Goal: Information Seeking & Learning: Learn about a topic

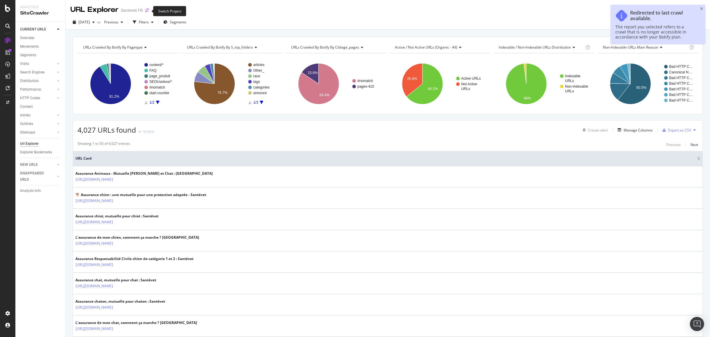
click at [146, 12] on icon "arrow-right-arrow-left" at bounding box center [147, 10] width 4 height 4
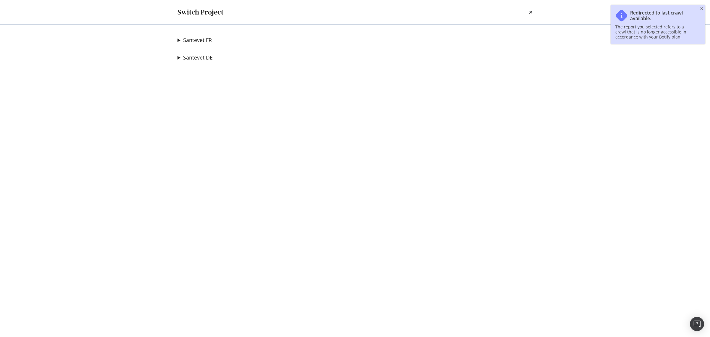
click at [178, 38] on summary "Santevet FR" at bounding box center [195, 40] width 34 height 8
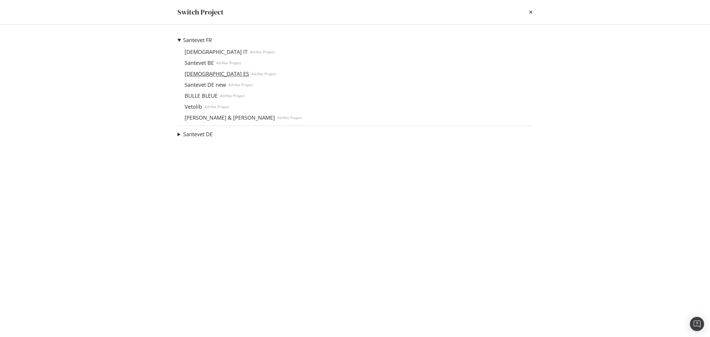
click at [200, 71] on link "[DEMOGRAPHIC_DATA] ES" at bounding box center [216, 74] width 69 height 6
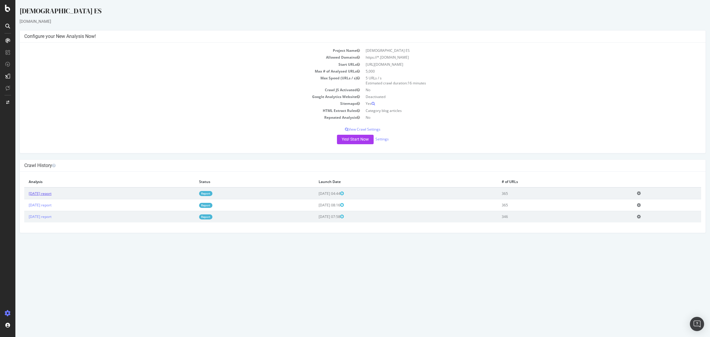
click at [49, 194] on link "[DATE] report" at bounding box center [40, 193] width 23 height 5
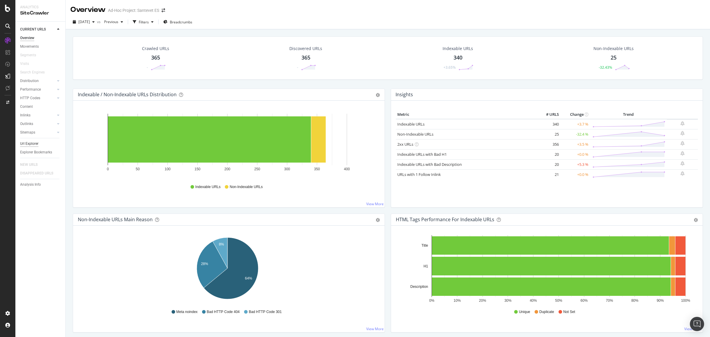
click at [37, 143] on div "Url Explorer" at bounding box center [29, 144] width 18 height 6
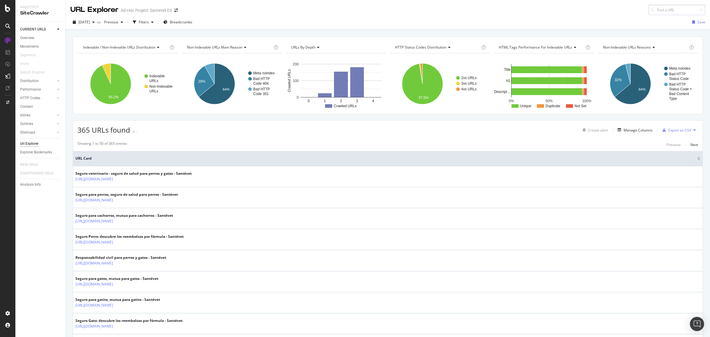
click at [655, 9] on input at bounding box center [677, 10] width 57 height 10
type input "[URL][DOMAIN_NAME]"
click at [622, 20] on div "Seguros de mascotas sin carencia: todo lo que necesitas saber - Santévet" at bounding box center [641, 22] width 114 height 5
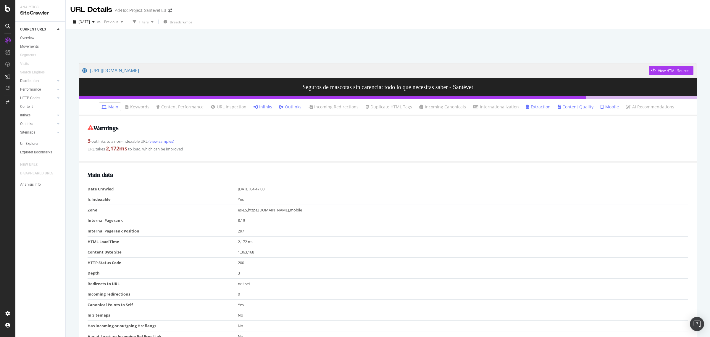
click at [266, 107] on link "Inlinks" at bounding box center [263, 107] width 19 height 6
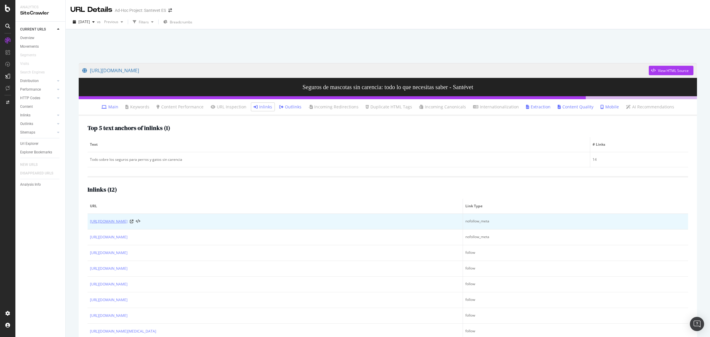
copy div "puppy45-promo-especial-cachorros"
drag, startPoint x: 252, startPoint y: 227, endPoint x: 146, endPoint y: 224, distance: 106.3
click at [146, 224] on td "[URL][DOMAIN_NAME]" at bounding box center [276, 222] width 376 height 16
click at [133, 223] on icon at bounding box center [132, 222] width 4 height 4
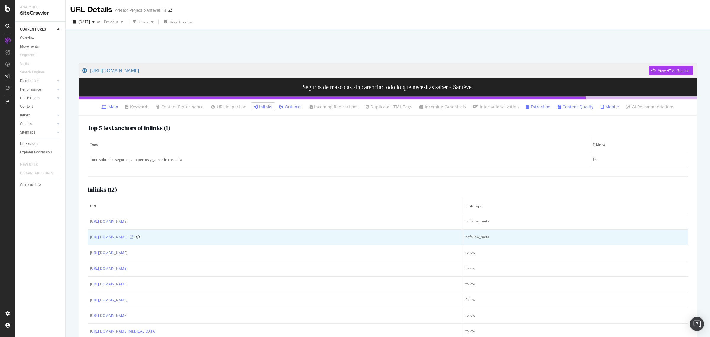
click at [133, 237] on icon at bounding box center [132, 237] width 4 height 4
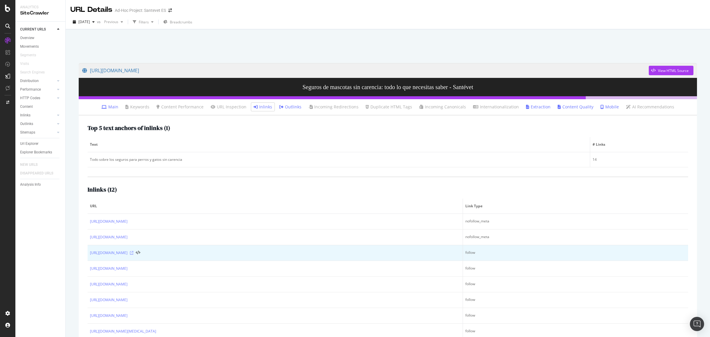
click at [133, 254] on icon at bounding box center [132, 253] width 4 height 4
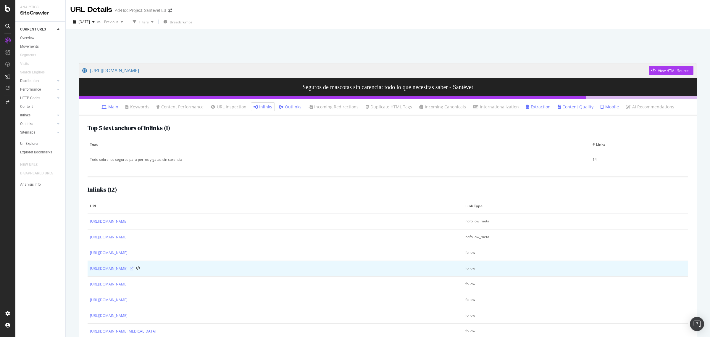
click at [133, 268] on icon at bounding box center [132, 269] width 4 height 4
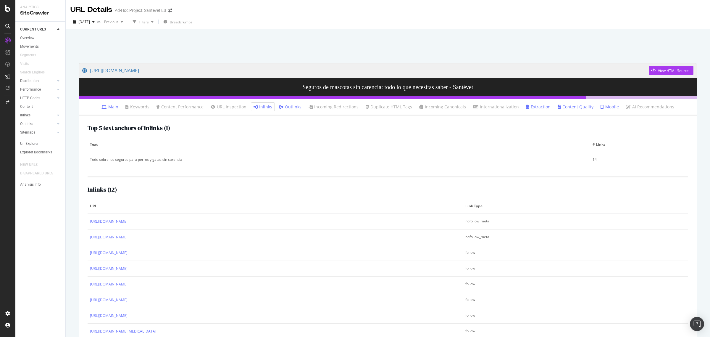
scroll to position [30, 0]
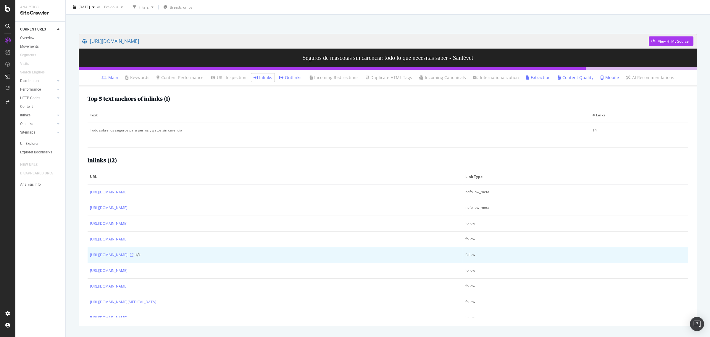
click at [133, 255] on icon at bounding box center [132, 255] width 4 height 4
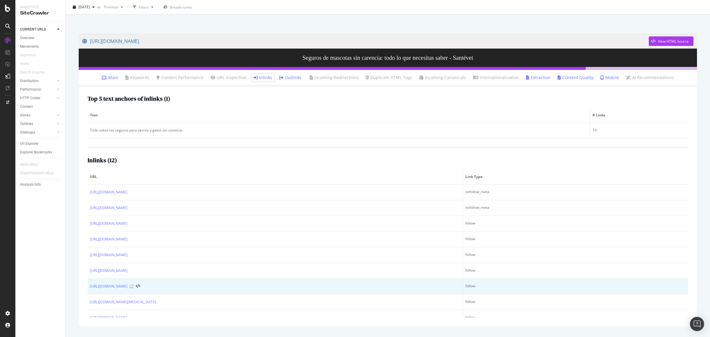
click at [133, 286] on icon at bounding box center [132, 286] width 4 height 4
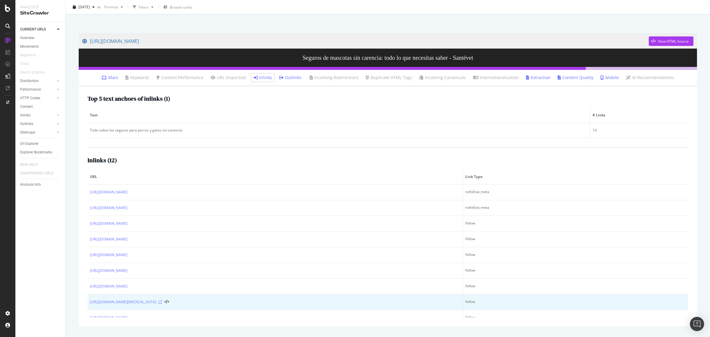
click at [162, 301] on icon at bounding box center [161, 302] width 4 height 4
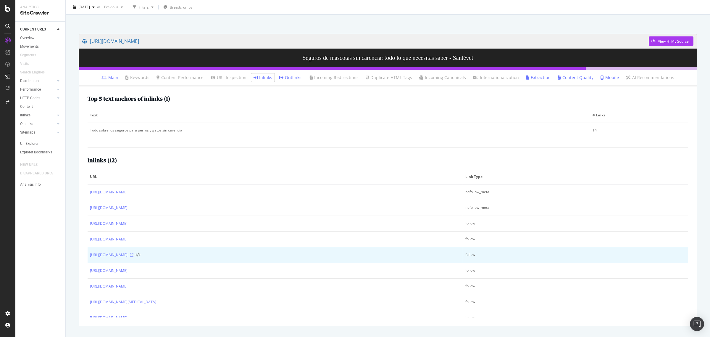
click at [133, 256] on icon at bounding box center [132, 255] width 4 height 4
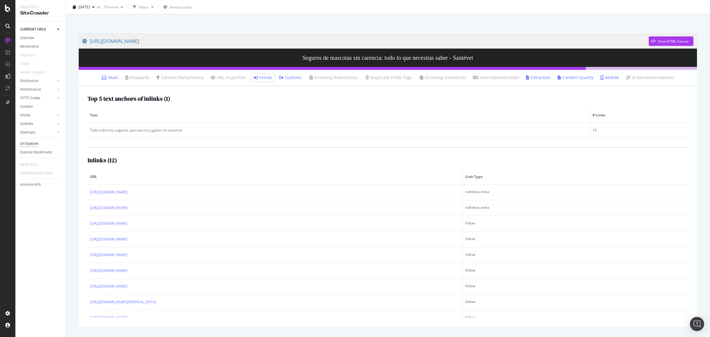
click at [33, 143] on div "Url Explorer" at bounding box center [29, 144] width 18 height 6
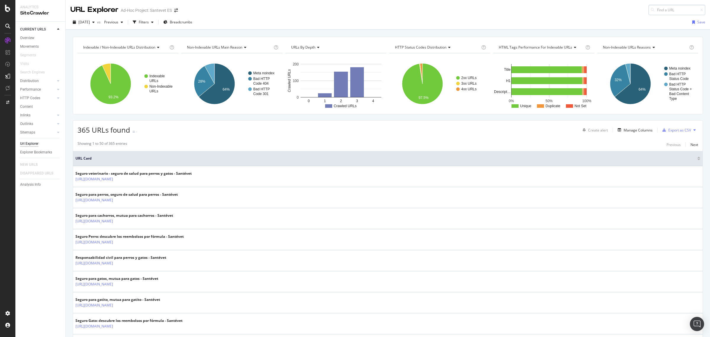
click at [658, 9] on input at bounding box center [677, 10] width 57 height 10
click at [658, 9] on input "[URL][DOMAIN_NAME]" at bounding box center [677, 10] width 57 height 10
type input "[URL][DOMAIN_NAME]"
click at [623, 17] on span "[URL][DOMAIN_NAME]" at bounding box center [603, 17] width 39 height 5
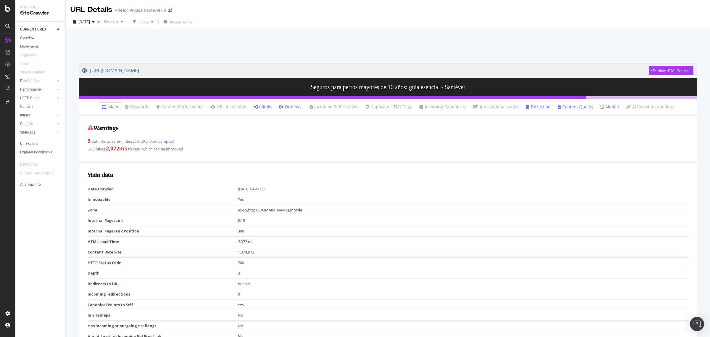
click at [267, 105] on link "Inlinks" at bounding box center [263, 107] width 19 height 6
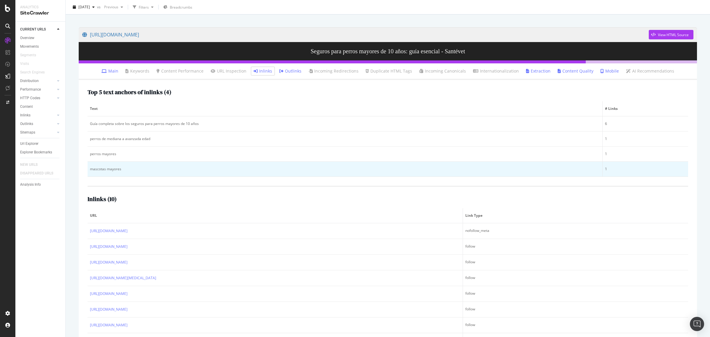
scroll to position [70, 0]
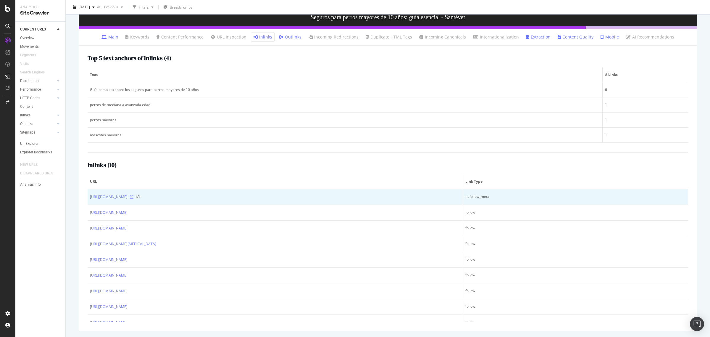
click at [133, 195] on icon at bounding box center [132, 197] width 4 height 4
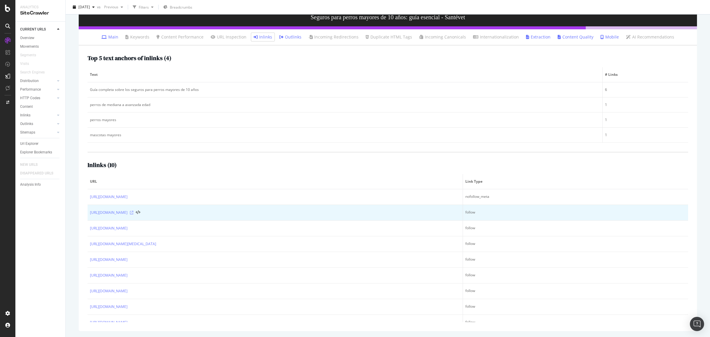
click at [133, 211] on icon at bounding box center [132, 213] width 4 height 4
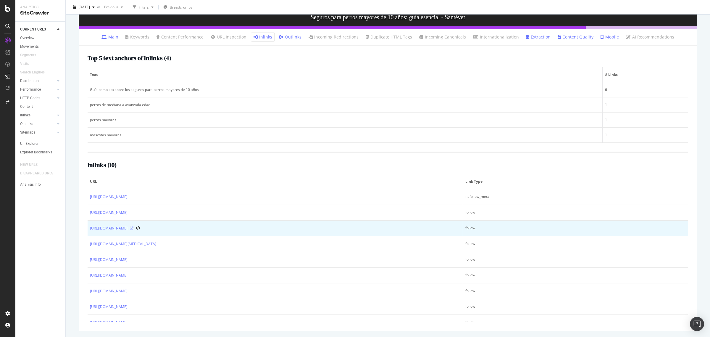
click at [133, 228] on icon at bounding box center [132, 228] width 4 height 4
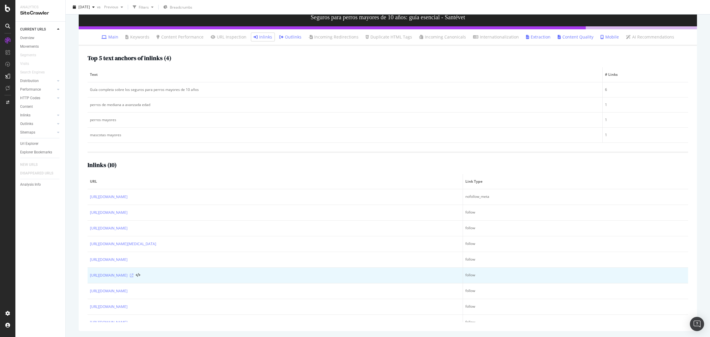
click at [133, 275] on icon at bounding box center [132, 275] width 4 height 4
